Goal: Task Accomplishment & Management: Manage account settings

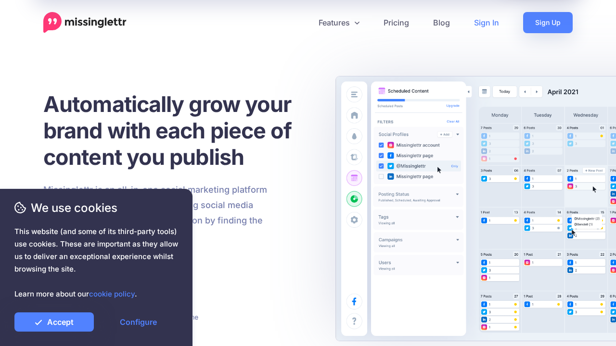
click at [486, 23] on link "Sign In" at bounding box center [486, 22] width 49 height 21
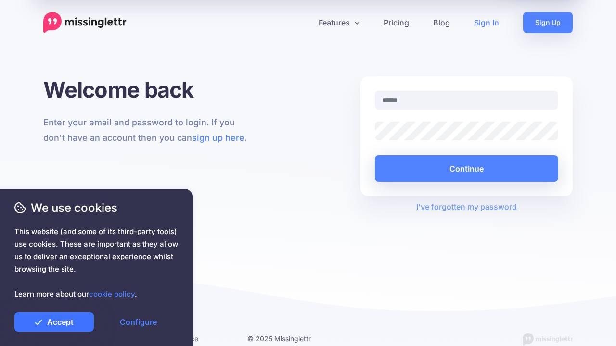
click at [54, 322] on link "Accept" at bounding box center [53, 322] width 79 height 19
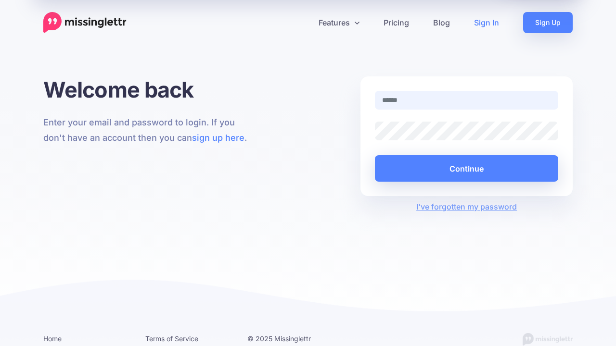
click at [466, 100] on input "text" at bounding box center [466, 100] width 183 height 19
type input "**********"
click at [375, 155] on button "Continue" at bounding box center [466, 168] width 183 height 26
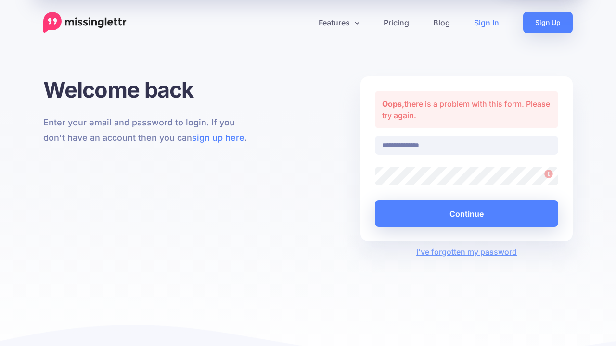
click at [375, 201] on button "Continue" at bounding box center [466, 214] width 183 height 26
